Goal: Entertainment & Leisure: Consume media (video, audio)

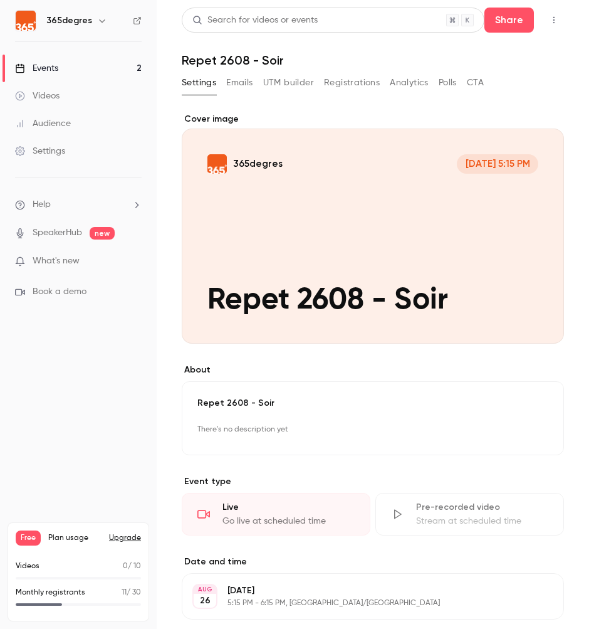
click at [58, 95] on div "Videos" at bounding box center [37, 96] width 45 height 13
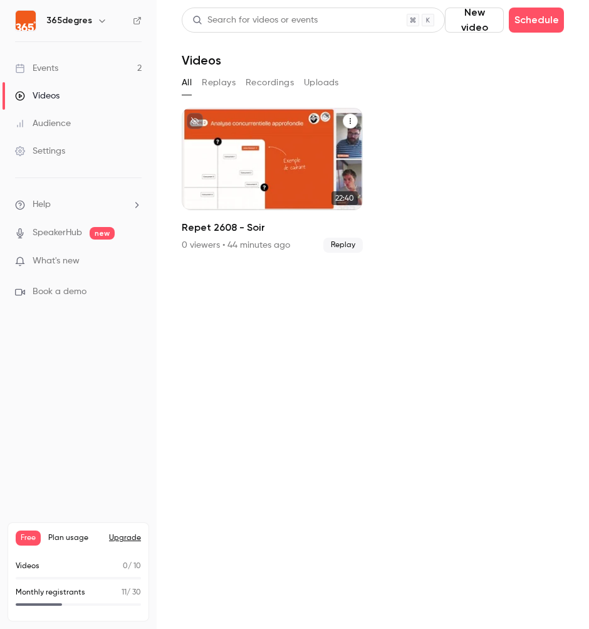
click at [245, 157] on div "365degres [DATE] Repet 2608 - Soir" at bounding box center [272, 159] width 181 height 102
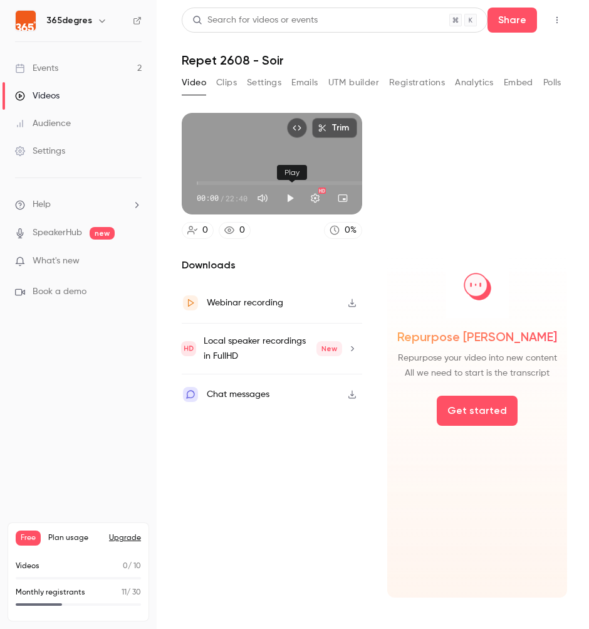
click at [290, 199] on button "Play" at bounding box center [290, 198] width 25 height 25
click at [342, 200] on button "Turn on miniplayer" at bounding box center [342, 198] width 25 height 25
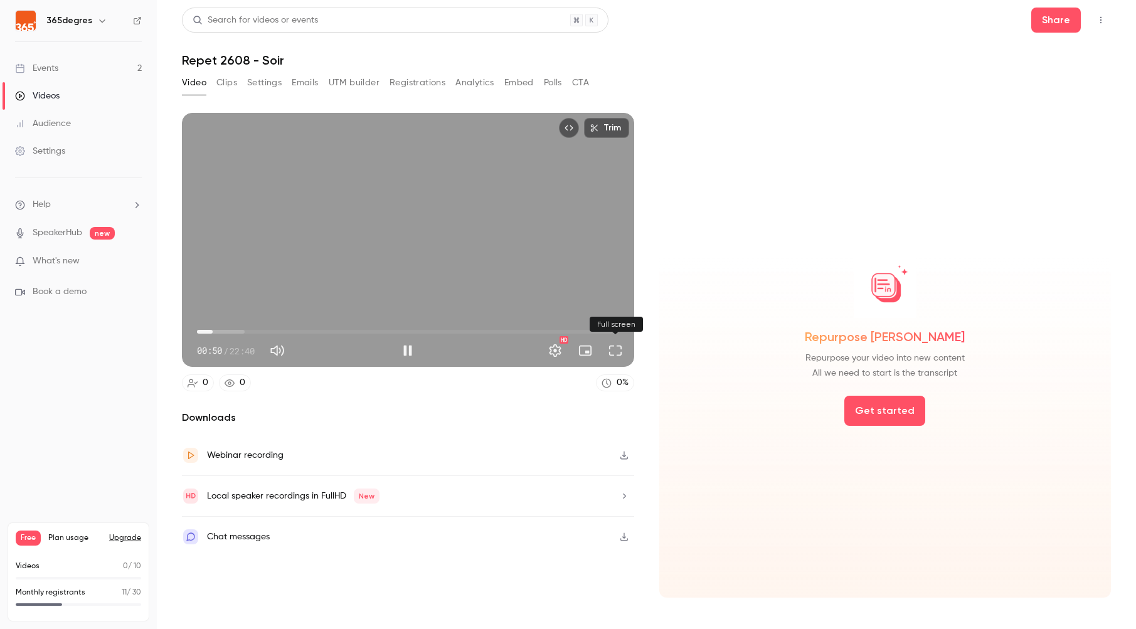
click at [589, 352] on button "Full screen" at bounding box center [615, 350] width 25 height 25
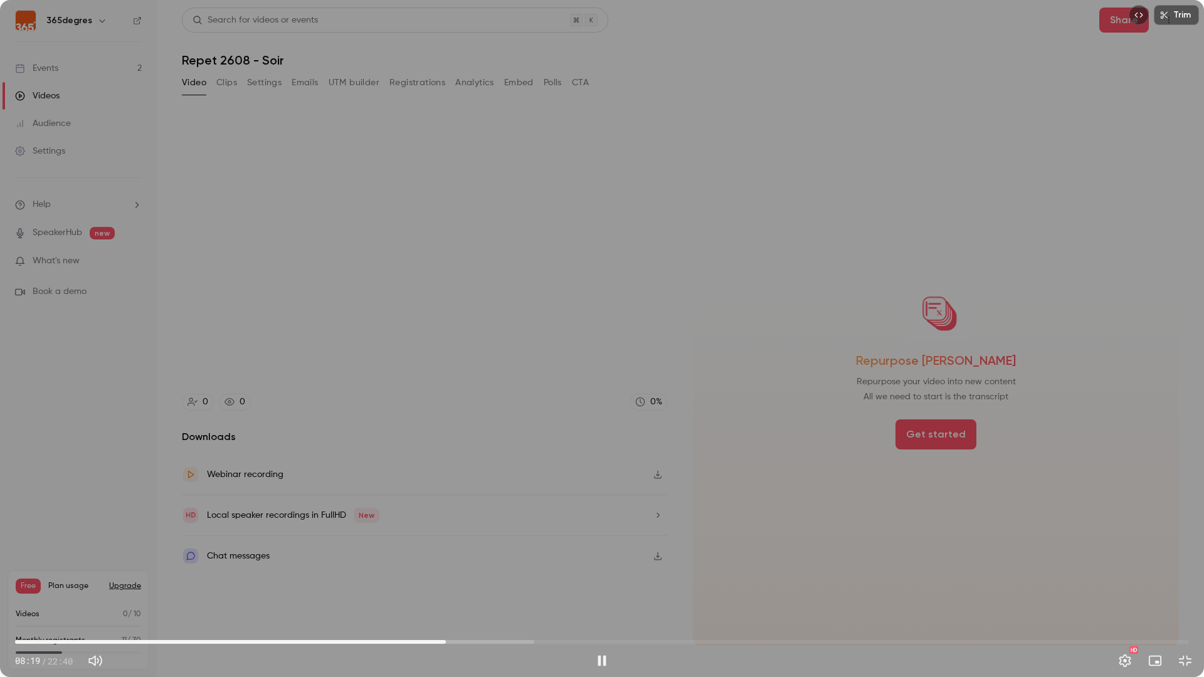
click at [589, 628] on div "HD" at bounding box center [906, 661] width 583 height 20
click at [589, 628] on button "Pause" at bounding box center [601, 660] width 25 height 25
type input "*****"
